Goal: Check status: Check status

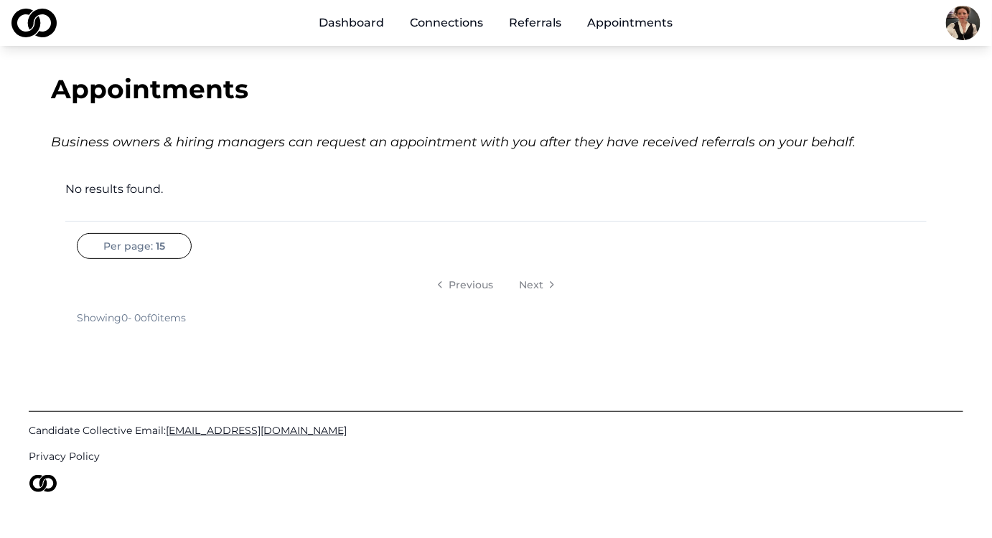
click at [318, 29] on link "Dashboard" at bounding box center [352, 23] width 88 height 29
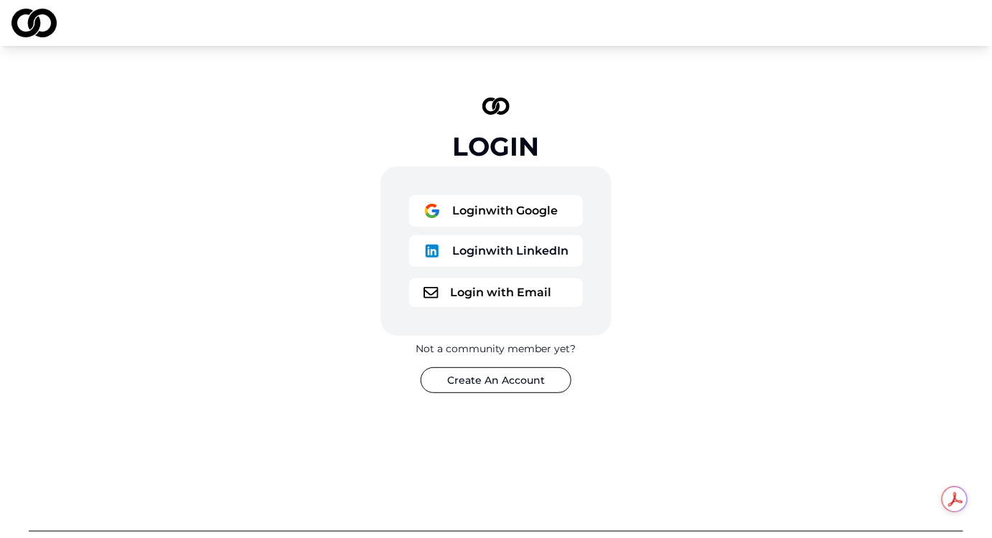
click at [495, 307] on button "Login with Email" at bounding box center [496, 292] width 174 height 29
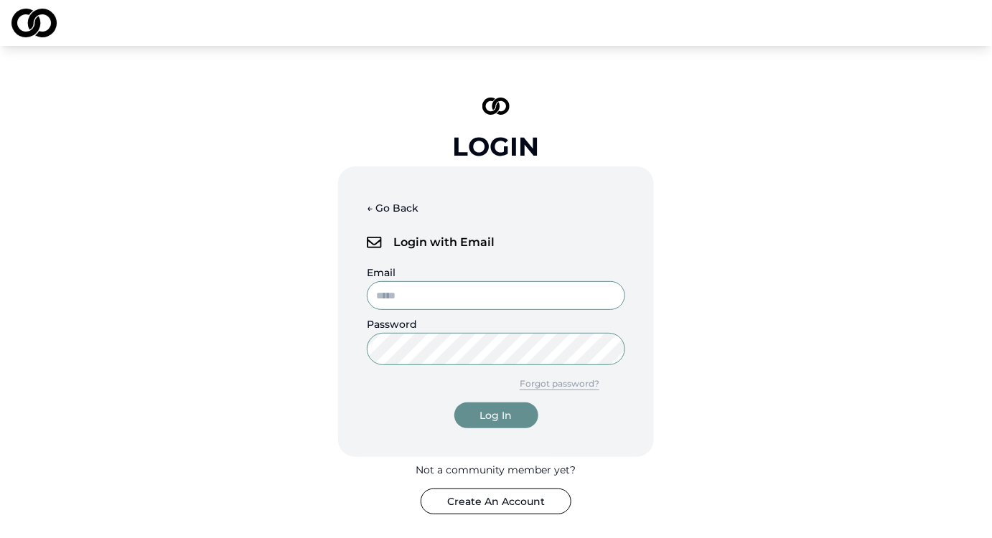
click at [495, 310] on input "Email" at bounding box center [496, 295] width 258 height 29
type input "**********"
click at [454, 403] on button "Log In" at bounding box center [496, 416] width 84 height 26
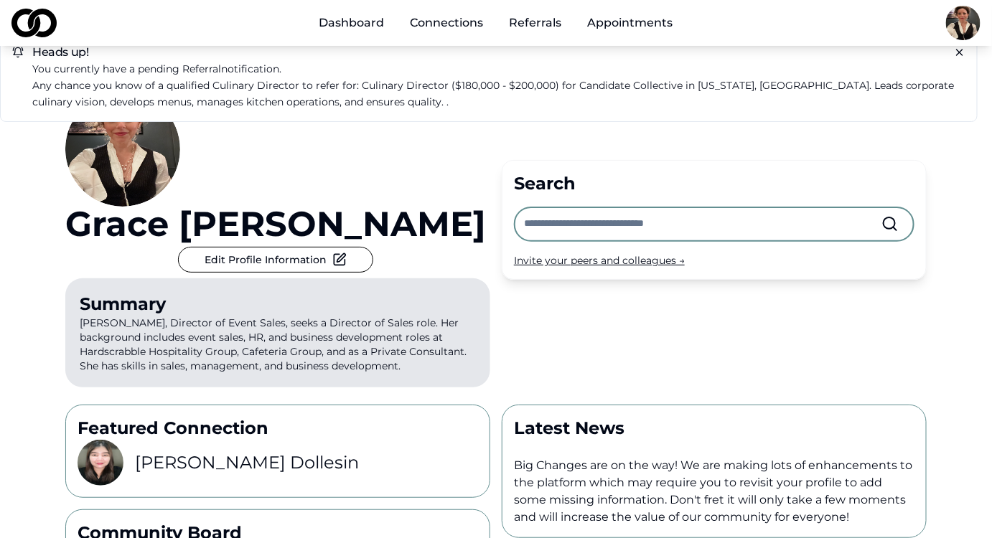
click at [954, 58] on icon at bounding box center [959, 52] width 11 height 11
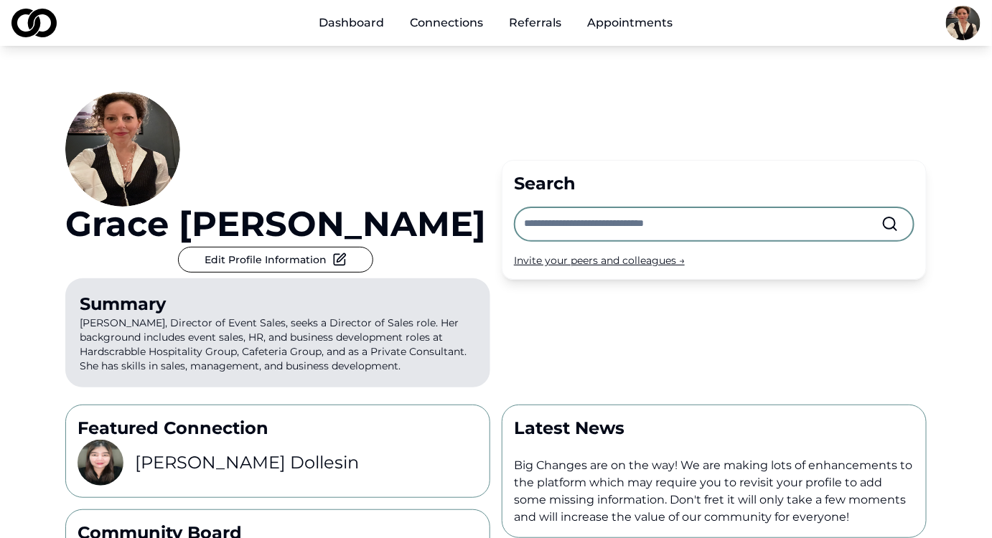
click at [673, 29] on link "Appointments" at bounding box center [630, 23] width 108 height 29
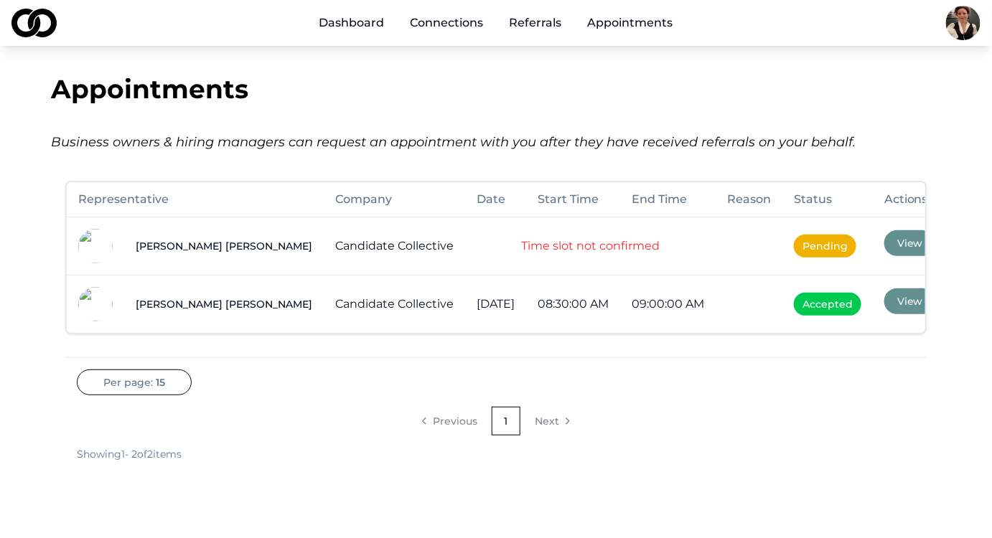
click at [578, 275] on td "Time slot not confirmed" at bounding box center [590, 246] width 250 height 58
click at [856, 258] on span "Pending" at bounding box center [825, 246] width 62 height 23
click at [335, 253] on link "Candidate Collective" at bounding box center [394, 246] width 118 height 14
click at [856, 258] on span "Pending" at bounding box center [825, 246] width 62 height 23
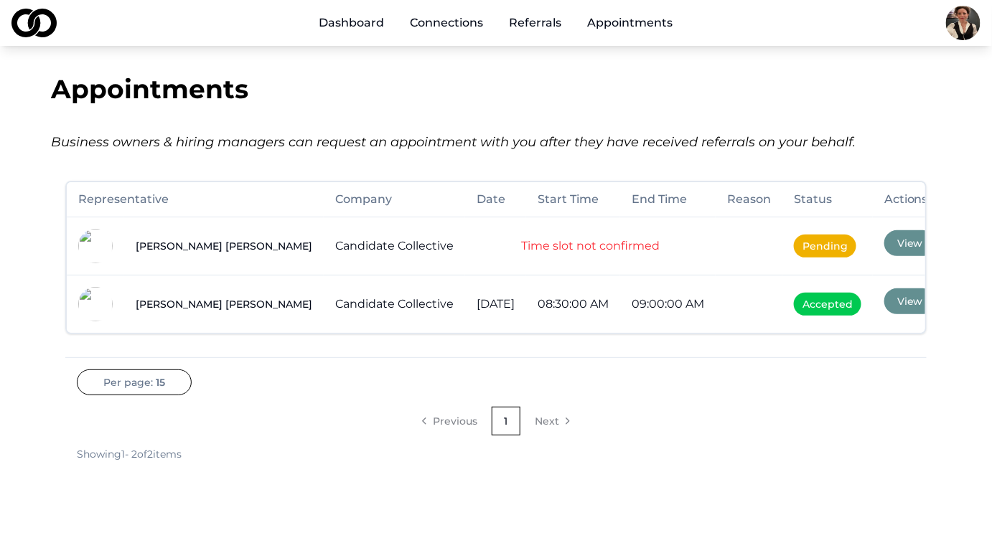
click at [856, 258] on span "Pending" at bounding box center [825, 246] width 62 height 23
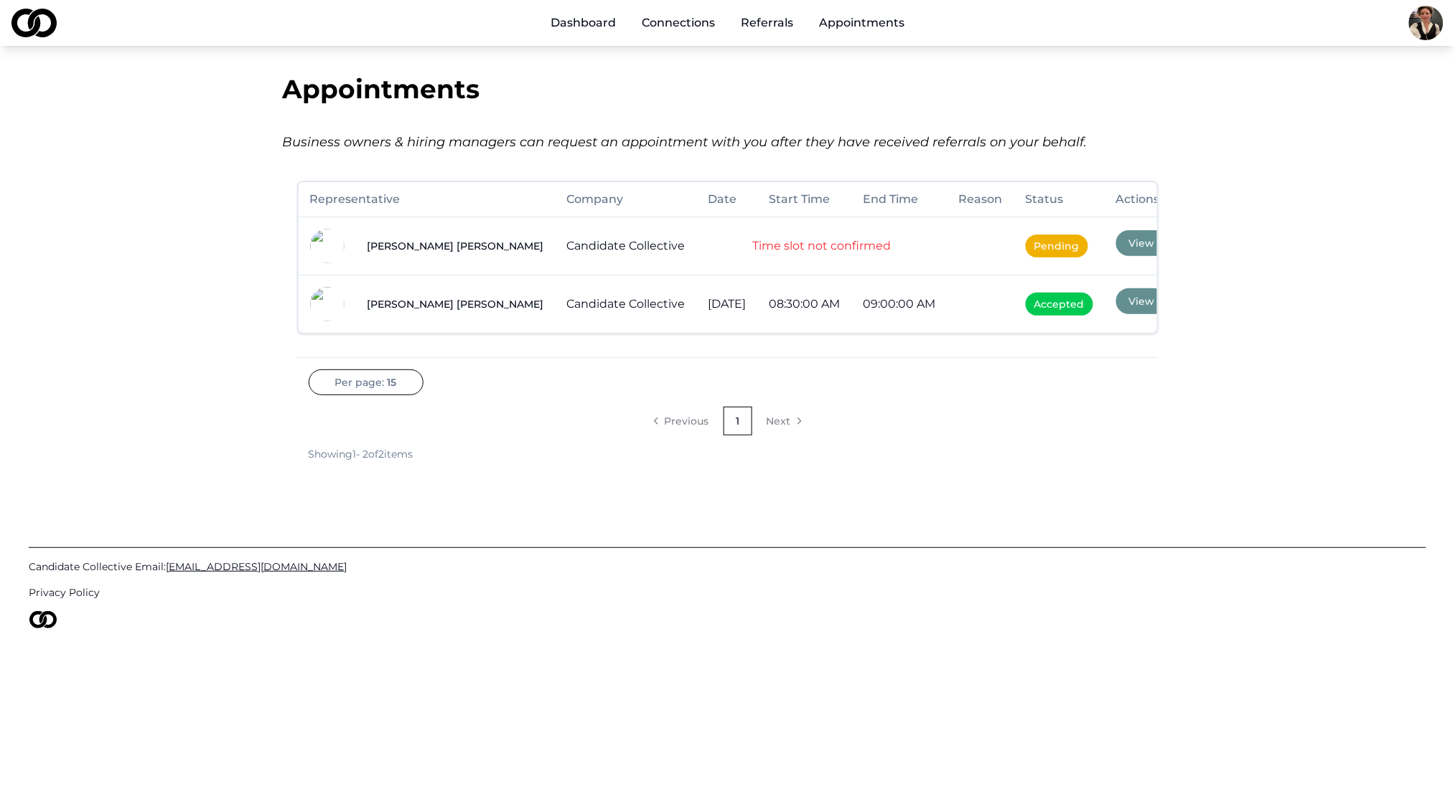
drag, startPoint x: 1001, startPoint y: 11, endPoint x: 973, endPoint y: 511, distance: 500.2
click at [973, 461] on div "Per page: 15 Previous 1 Next Showing 1 - 2 of 2 items" at bounding box center [727, 416] width 861 height 92
click at [991, 258] on span "Pending" at bounding box center [1056, 246] width 62 height 23
click at [418, 253] on div "Michael Sherman" at bounding box center [455, 246] width 177 height 14
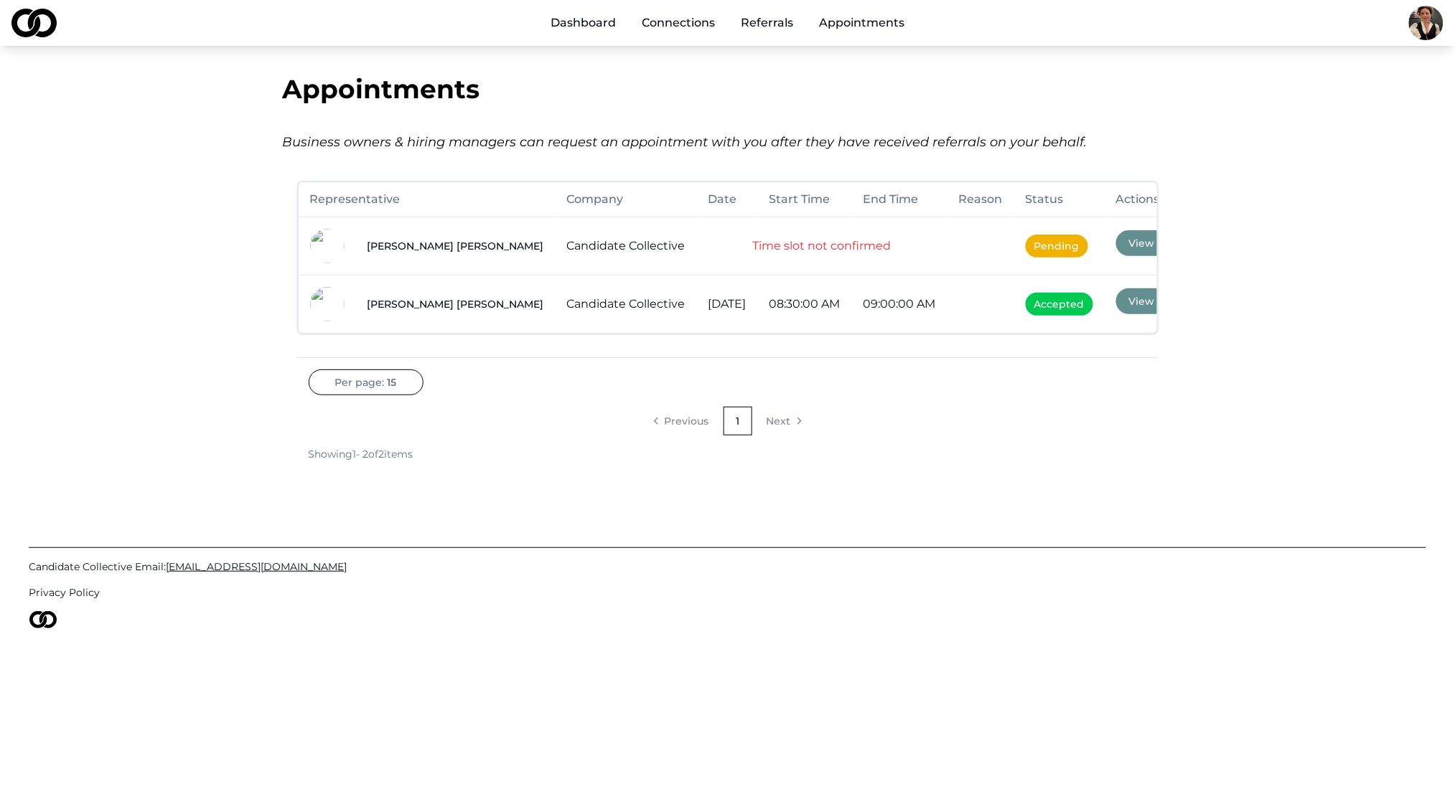
click at [782, 436] on li "Next" at bounding box center [783, 421] width 57 height 29
click at [739, 436] on link "1" at bounding box center [737, 421] width 29 height 29
click at [991, 258] on span "Pending" at bounding box center [1056, 246] width 62 height 23
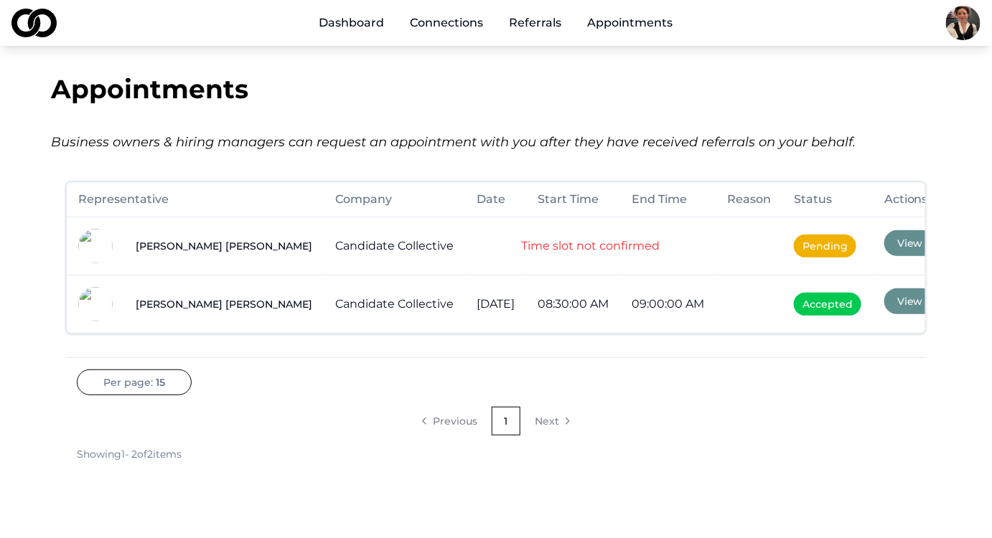
drag, startPoint x: 1394, startPoint y: 4, endPoint x: 667, endPoint y: 487, distance: 871.7
click at [667, 436] on nav "Previous 1 Next" at bounding box center [496, 421] width 838 height 29
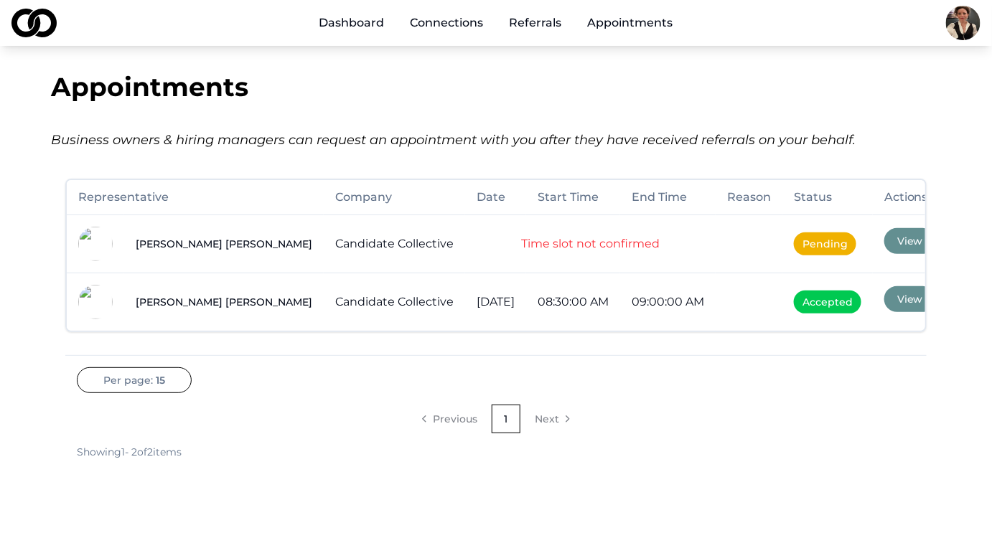
scroll to position [2, 0]
click at [856, 255] on span "Pending" at bounding box center [825, 244] width 62 height 23
click at [397, 116] on div "Appointments Business owners & hiring managers can request an appointment with …" at bounding box center [496, 111] width 890 height 78
